Goal: Transaction & Acquisition: Purchase product/service

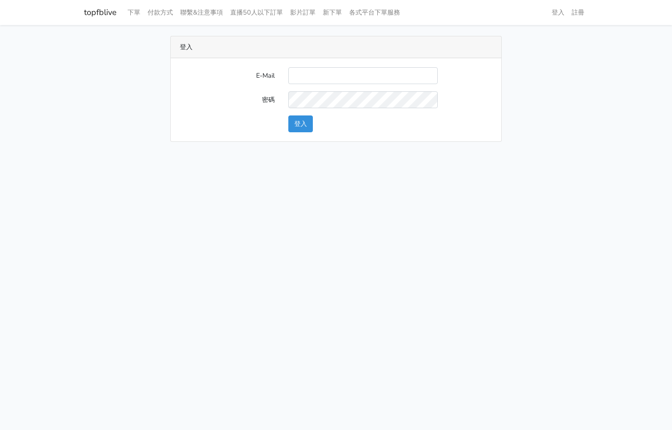
type input "kinho.leong@saikim.com.my"
click at [307, 126] on button "登入" at bounding box center [300, 123] width 25 height 17
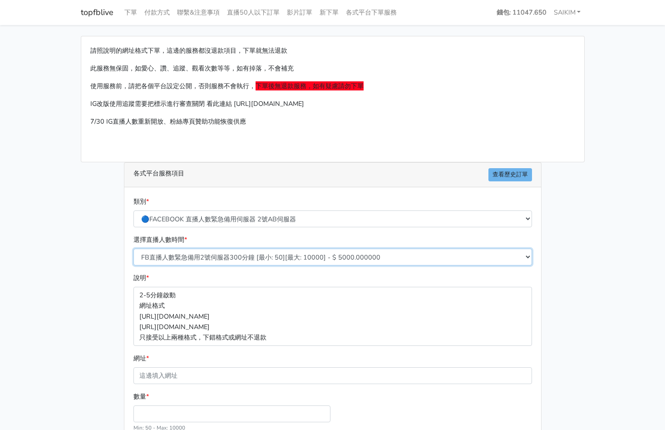
click at [269, 255] on select "FB直播人數緊急備用2號伺服器300分鐘 [最小: 50][最大: 10000] - $ 5000.000000 FB直播人數緊急備用2號伺服器60分鐘 [最…" at bounding box center [333, 256] width 399 height 17
select select "578"
click at [134, 248] on select "FB直播人數緊急備用2號伺服器300分鐘 [最小: 50][最大: 10000] - $ 5000.000000 FB直播人數緊急備用2號伺服器60分鐘 [最…" at bounding box center [333, 256] width 399 height 17
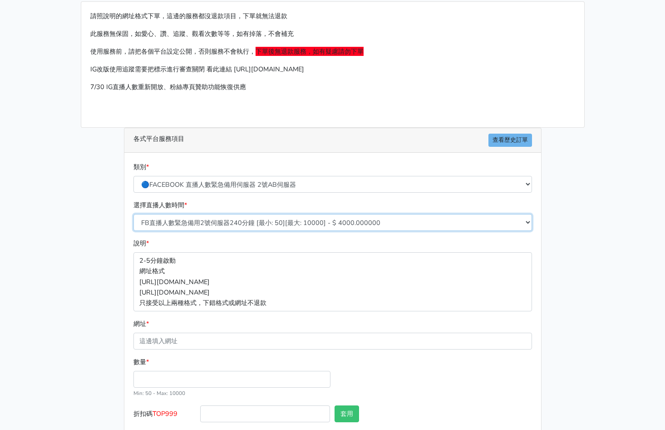
scroll to position [84, 0]
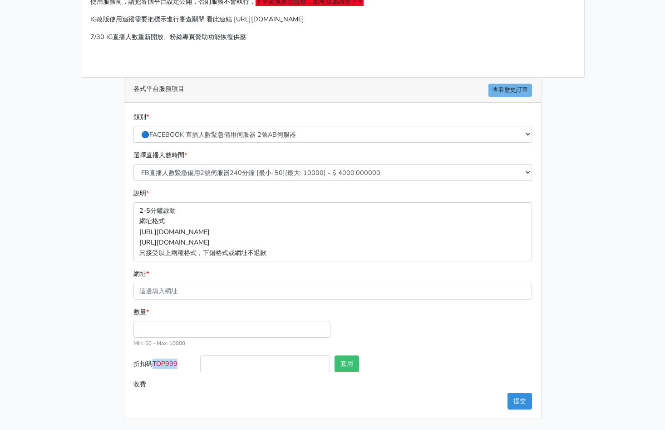
drag, startPoint x: 182, startPoint y: 362, endPoint x: 154, endPoint y: 366, distance: 28.0
click at [154, 366] on label "折扣碼 TOP999" at bounding box center [164, 365] width 67 height 20
copy span "TOP999"
click at [251, 373] on div at bounding box center [265, 365] width 134 height 20
click at [254, 368] on input "折扣碼 TOP999" at bounding box center [265, 363] width 130 height 17
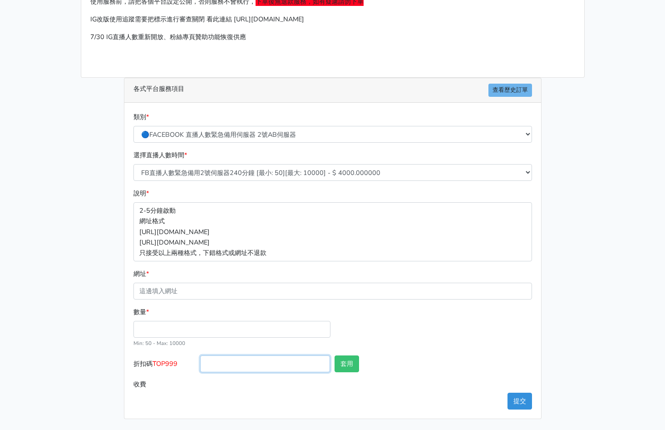
paste input "TOP999"
type input "TOP456"
click at [352, 364] on button "套用" at bounding box center [347, 363] width 25 height 17
type input "套用成功"
click at [225, 330] on input "數量 *" at bounding box center [232, 329] width 197 height 17
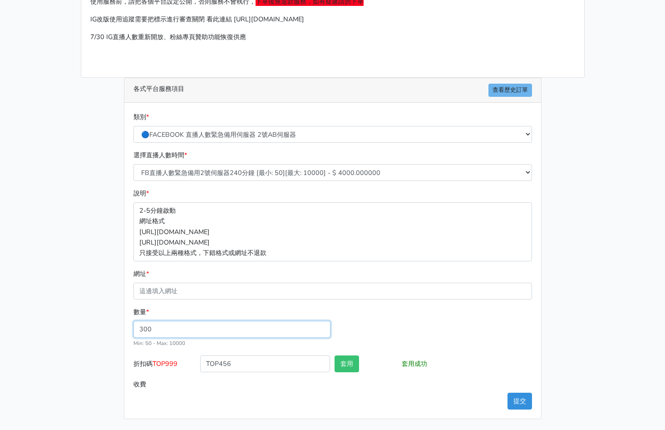
type input "300"
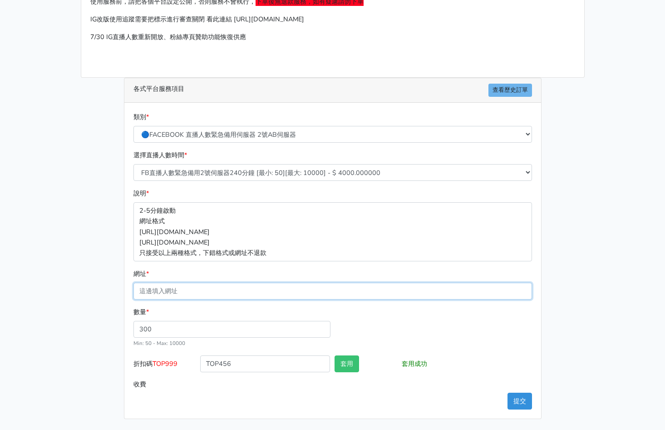
type input "1152.000"
click at [173, 288] on input "網址 *" at bounding box center [333, 290] width 399 height 17
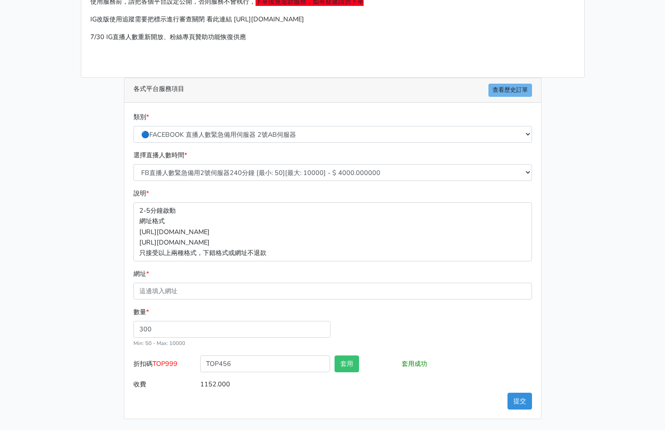
drag, startPoint x: 80, startPoint y: 284, endPoint x: 87, endPoint y: 266, distance: 19.7
click at [80, 284] on div "請照說明的網址格式下單，這邊的服務都沒退款項目，下單就無法退款 此服務無保固，如愛心、讚、追蹤、觀看次數等等，如有掉落，不會補充 使用服務前，請把各個平台設定…" at bounding box center [333, 184] width 518 height 467
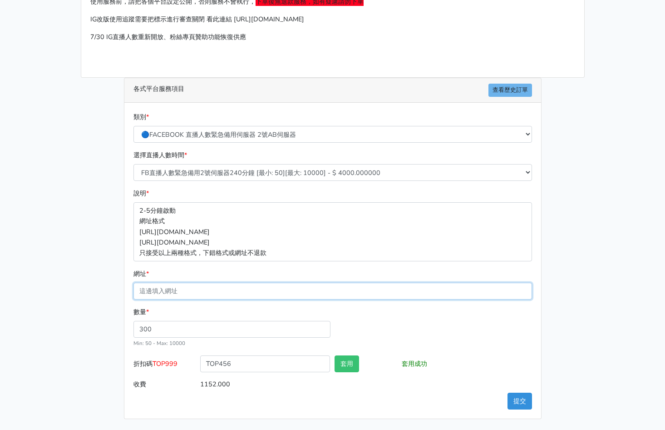
click at [215, 294] on input "網址 *" at bounding box center [333, 290] width 399 height 17
paste input "[URL][DOMAIN_NAME]"
type input "[URL][DOMAIN_NAME]"
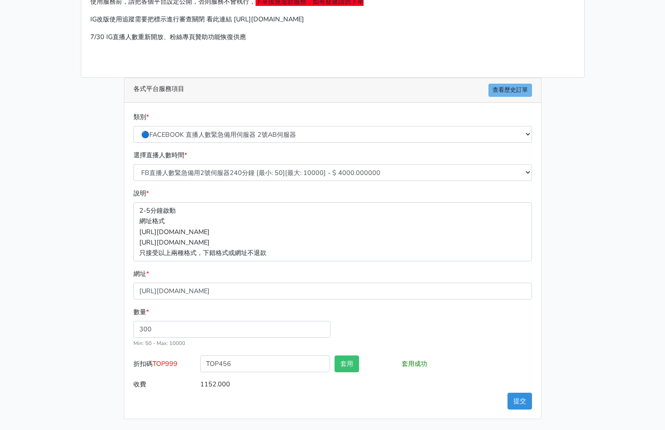
click at [412, 330] on div "數量 * 300 Min: 50 - [PERSON_NAME]: 10000" at bounding box center [332, 331] width 403 height 49
click at [519, 403] on button "提交" at bounding box center [520, 400] width 25 height 17
